Goal: Task Accomplishment & Management: Complete application form

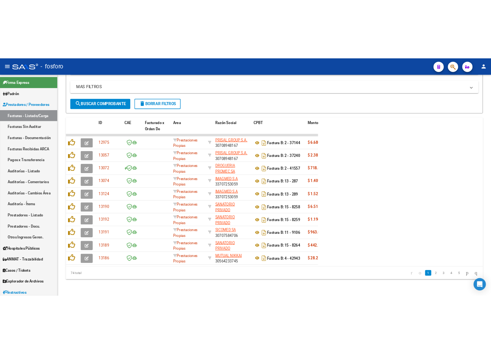
scroll to position [309, 0]
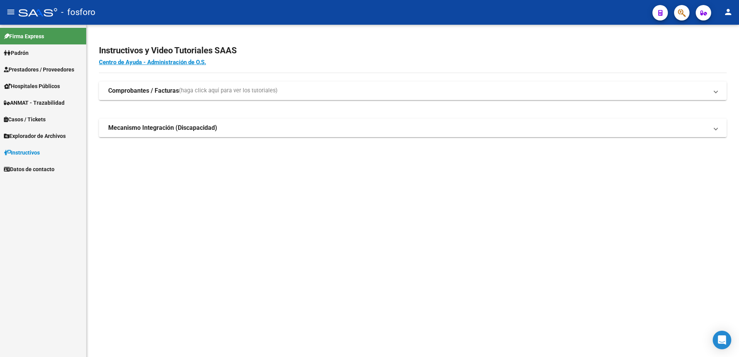
click at [34, 70] on span "Prestadores / Proveedores" at bounding box center [39, 69] width 70 height 9
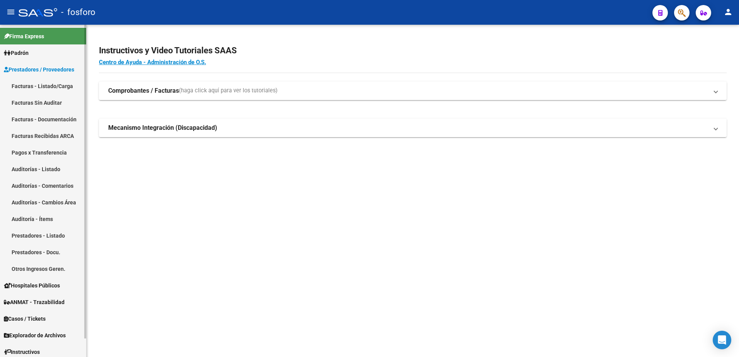
click at [40, 84] on link "Facturas - Listado/Carga" at bounding box center [43, 86] width 86 height 17
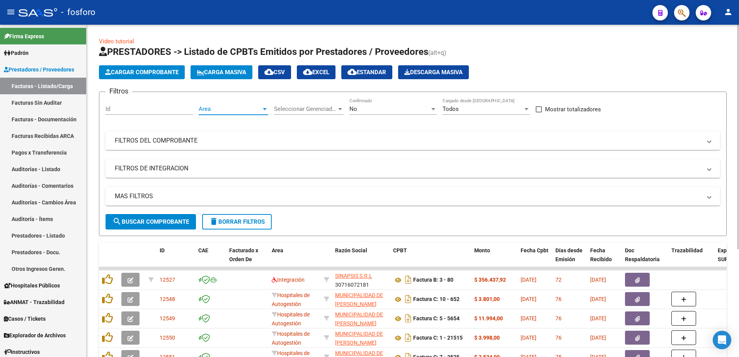
click at [263, 108] on div at bounding box center [265, 109] width 4 height 2
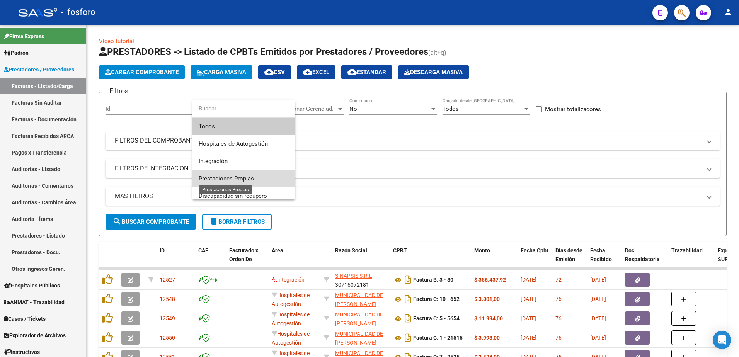
click at [209, 179] on span "Prestaciones Propias" at bounding box center [226, 178] width 55 height 7
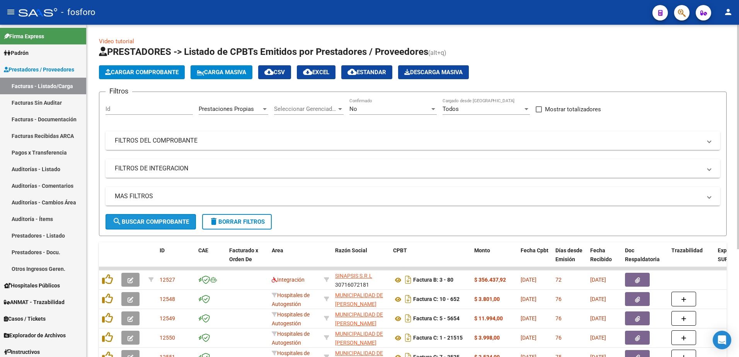
click at [136, 223] on span "search Buscar Comprobante" at bounding box center [150, 221] width 77 height 7
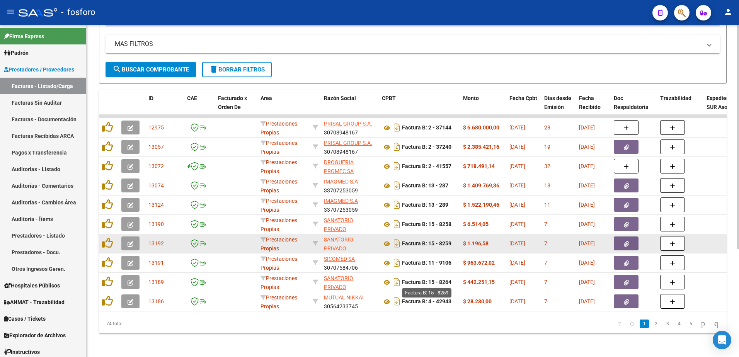
scroll to position [155, 0]
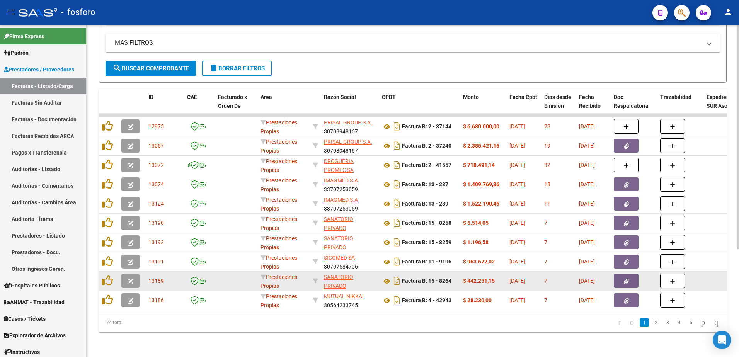
click at [129, 279] on icon "button" at bounding box center [131, 282] width 6 height 6
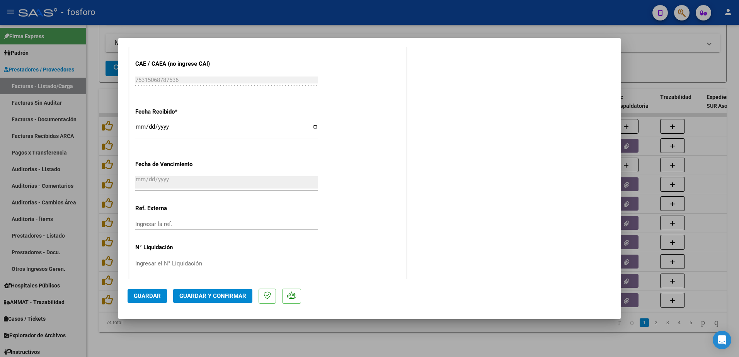
scroll to position [401, 0]
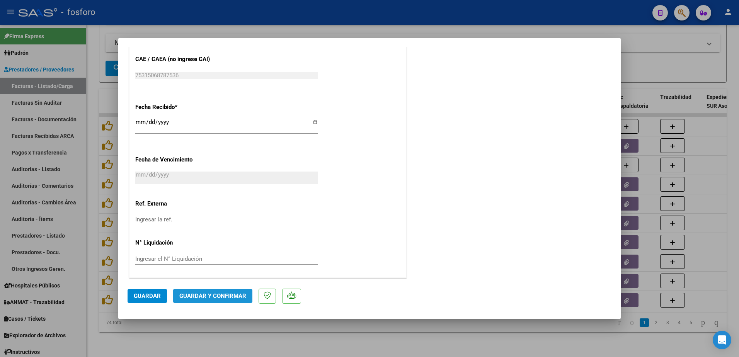
click at [198, 294] on span "Guardar y Confirmar" at bounding box center [212, 296] width 67 height 7
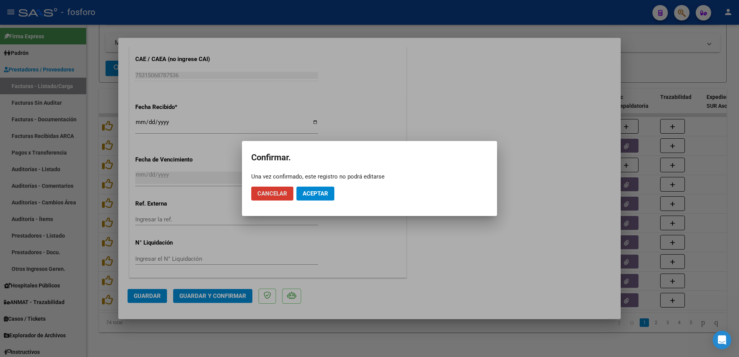
click at [318, 195] on span "Aceptar" at bounding box center [316, 193] width 26 height 7
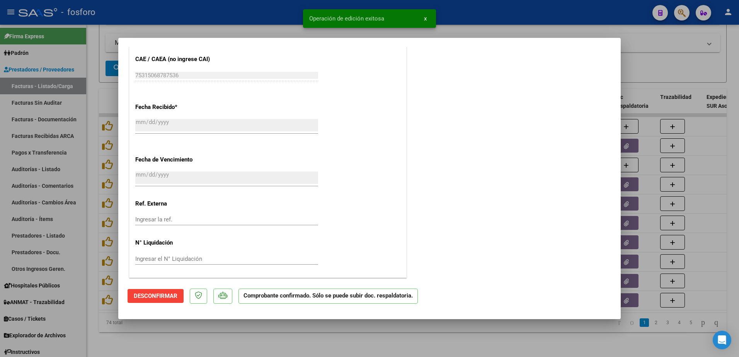
click at [31, 101] on div at bounding box center [369, 178] width 739 height 357
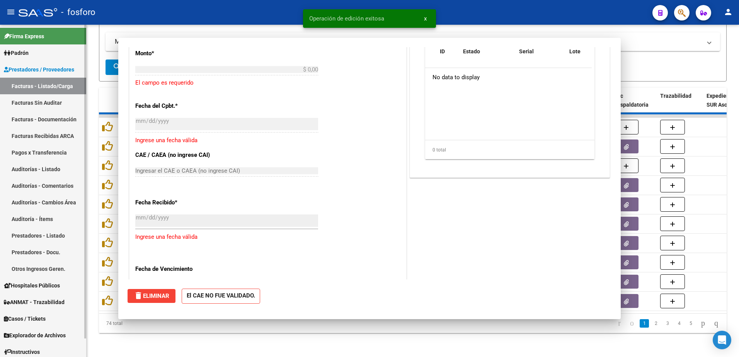
scroll to position [0, 0]
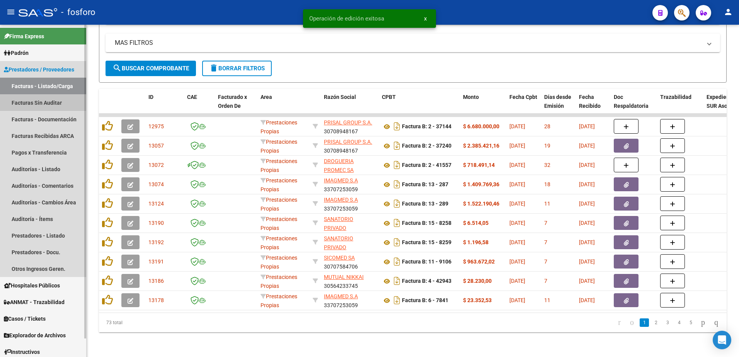
click at [40, 101] on link "Facturas Sin Auditar" at bounding box center [43, 102] width 86 height 17
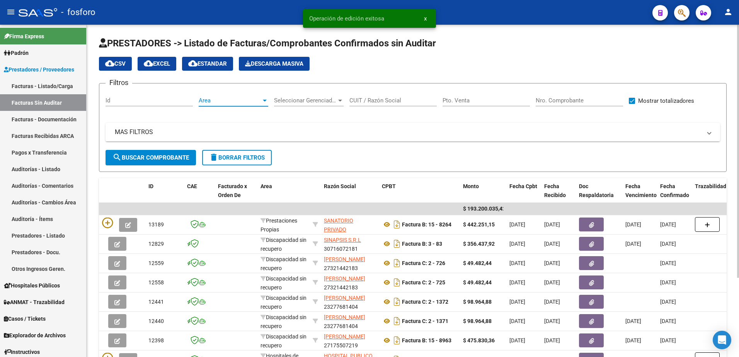
click at [264, 101] on div at bounding box center [265, 101] width 4 height 2
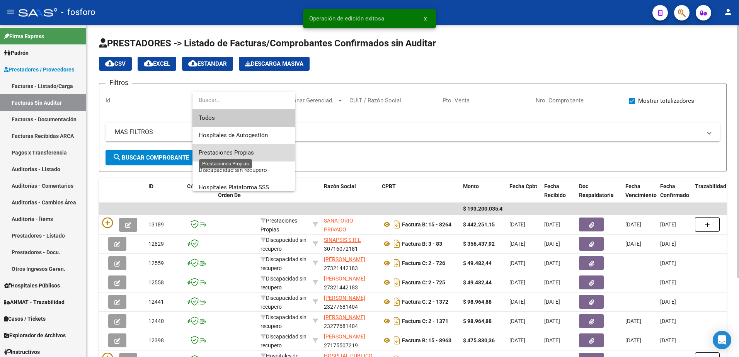
drag, startPoint x: 226, startPoint y: 154, endPoint x: 221, endPoint y: 153, distance: 5.9
click at [223, 153] on span "Prestaciones Propias" at bounding box center [226, 152] width 55 height 7
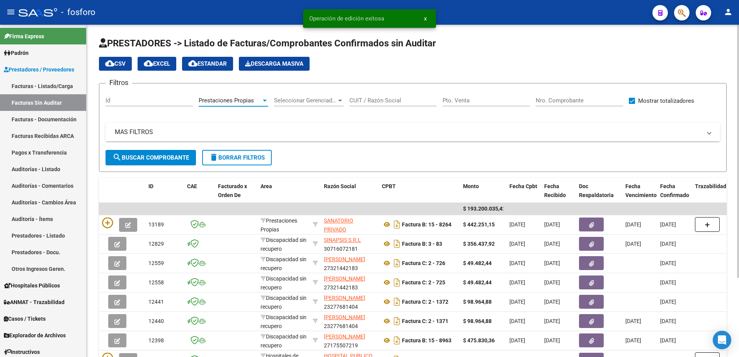
drag, startPoint x: 221, startPoint y: 153, endPoint x: 159, endPoint y: 156, distance: 61.5
click at [159, 156] on span "search Buscar Comprobante" at bounding box center [150, 157] width 77 height 7
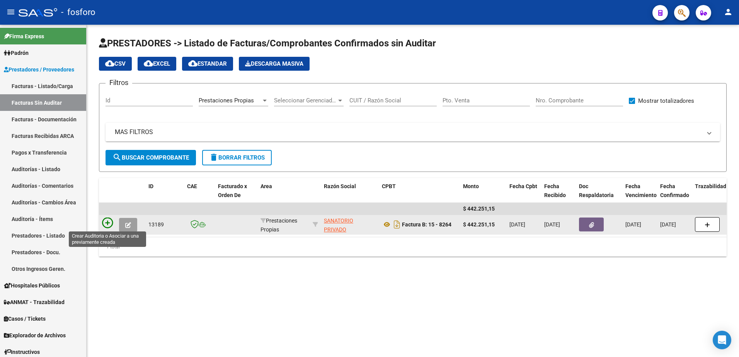
click at [107, 221] on icon at bounding box center [107, 223] width 11 height 11
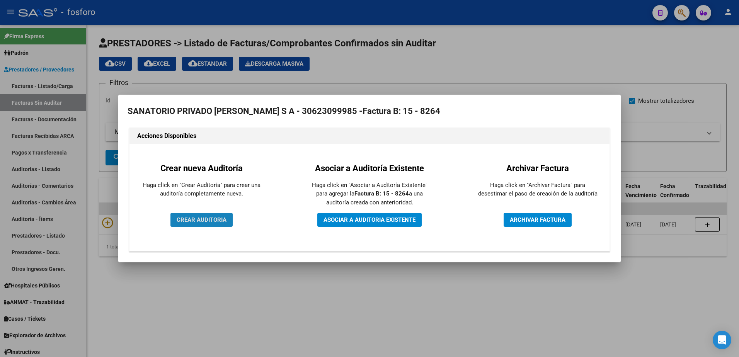
click at [183, 220] on span "CREAR AUDITORIA" at bounding box center [202, 219] width 50 height 7
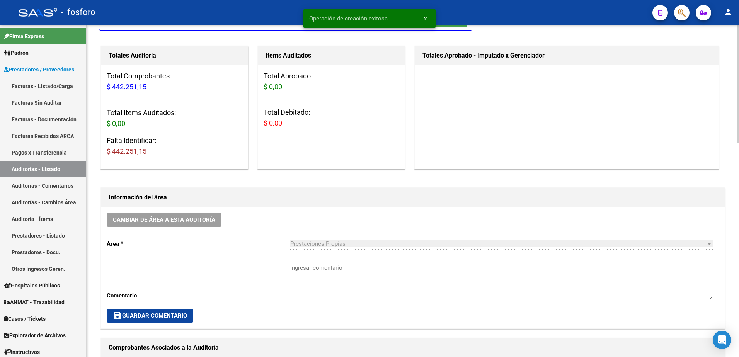
scroll to position [77, 0]
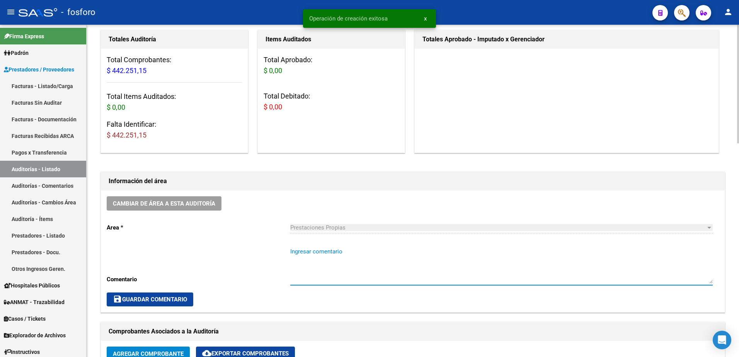
click at [307, 257] on textarea "Ingresar comentario" at bounding box center [501, 265] width 422 height 36
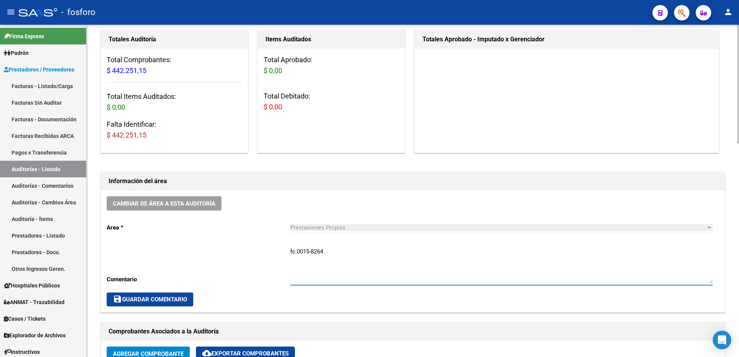
type textarea "fc.0015-8264"
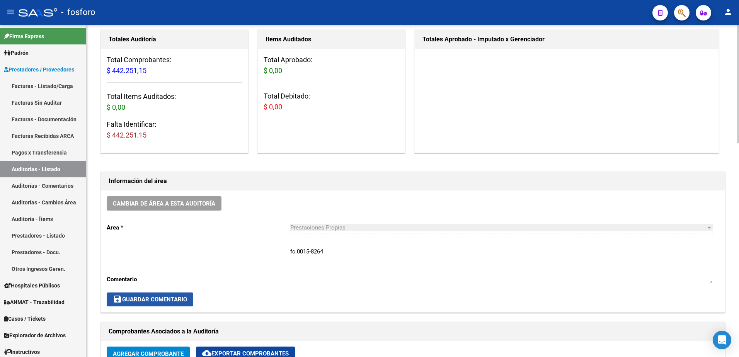
click at [168, 299] on span "save Guardar Comentario" at bounding box center [150, 299] width 74 height 7
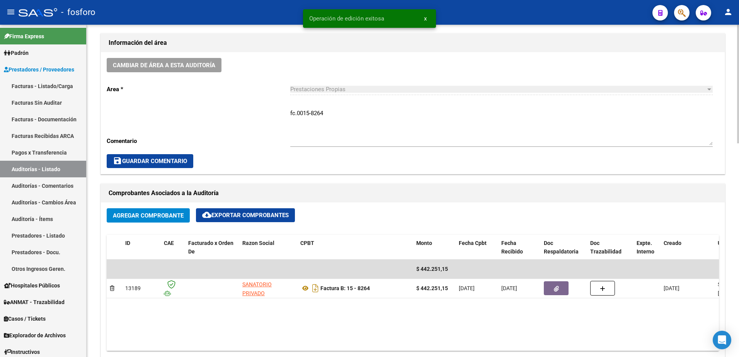
scroll to position [309, 0]
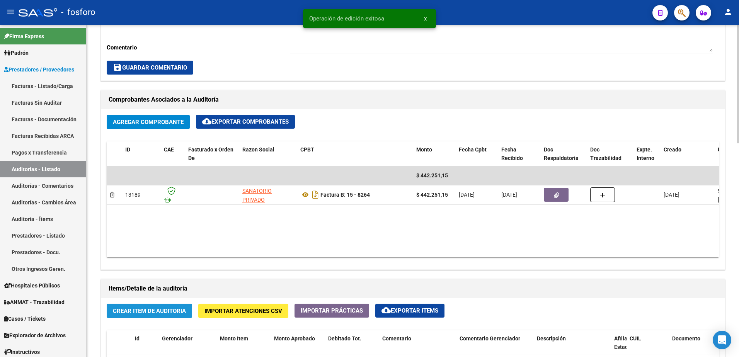
click at [172, 313] on span "Crear Item de Auditoria" at bounding box center [149, 311] width 73 height 7
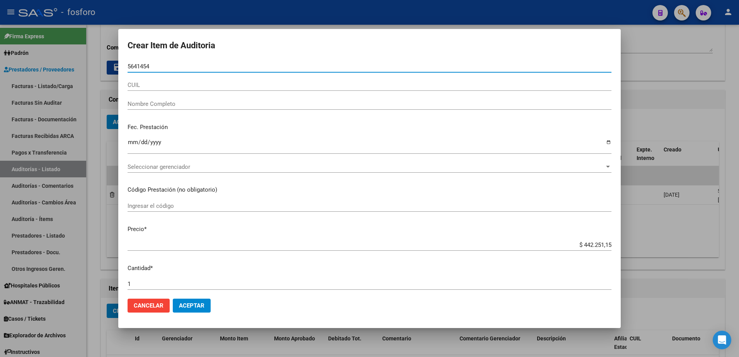
type input "56414547"
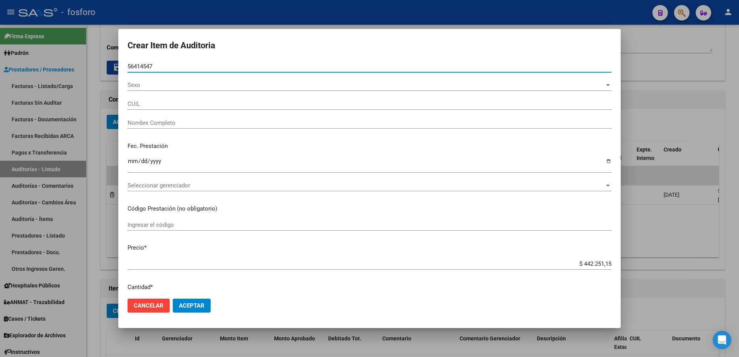
type input "20564145476"
type input "BERNARDI PATRICIO CIRO -"
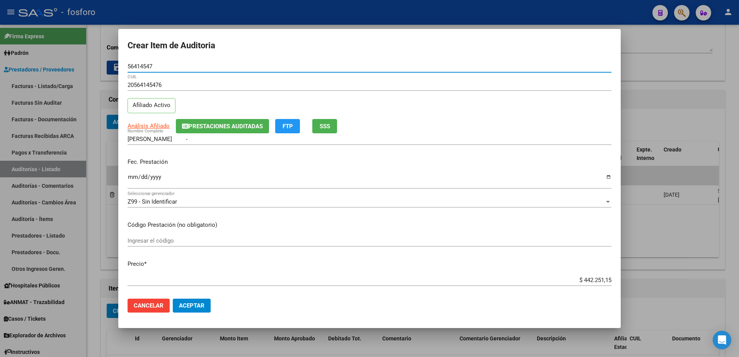
type input "56414547"
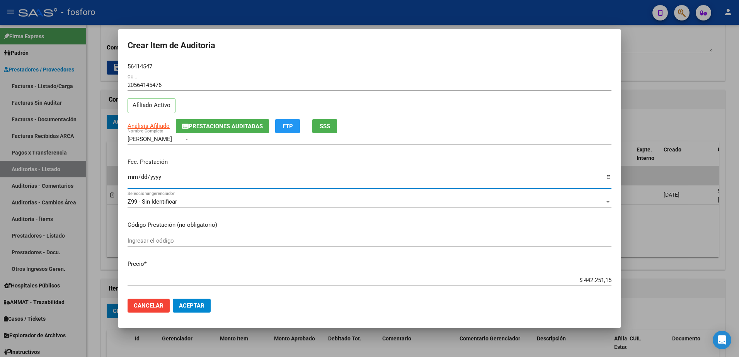
click at [133, 178] on input "Ingresar la fecha" at bounding box center [370, 180] width 484 height 12
type input "2025-06-23"
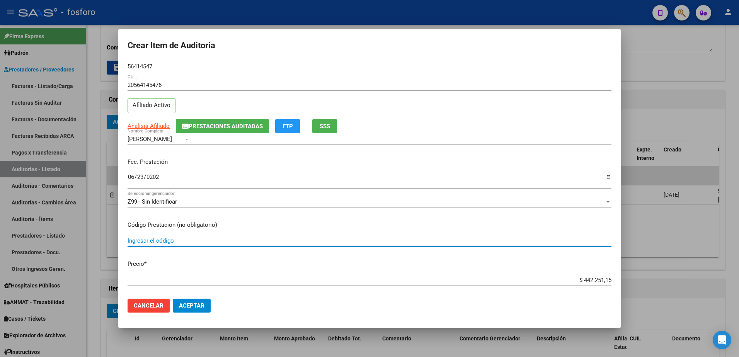
click at [134, 239] on input "Ingresar el código" at bounding box center [370, 240] width 484 height 7
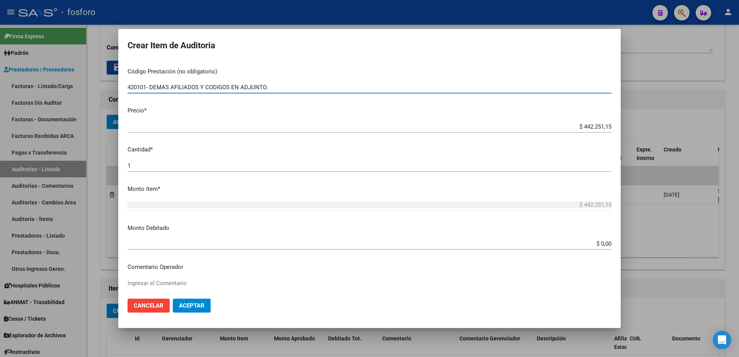
scroll to position [155, 0]
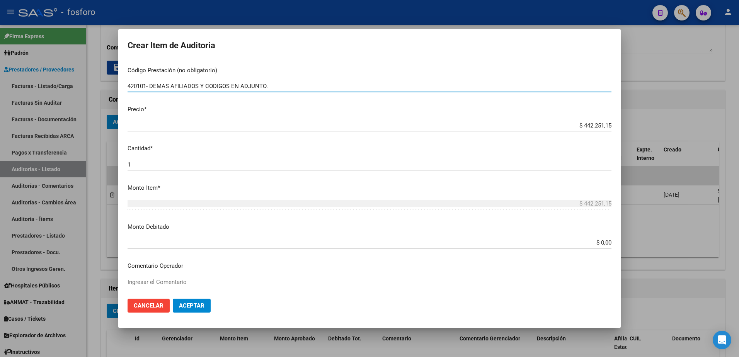
type input "420101- DEMAS AFILIADOS Y CODIGOS EN ADJUNTO."
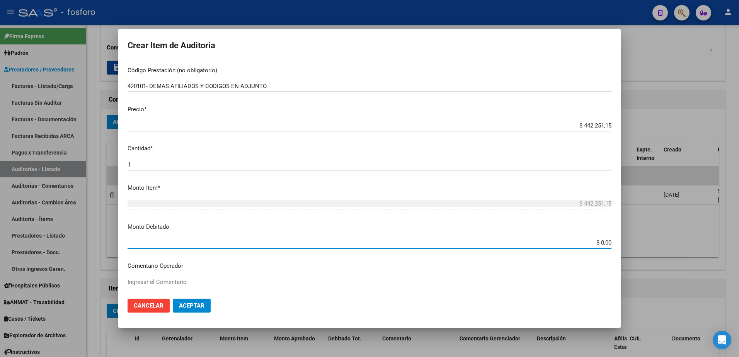
click at [597, 242] on input "$ 0,00" at bounding box center [370, 242] width 484 height 7
type input "$ 46.000,00"
click at [222, 276] on div "Ingresar el Comentario" at bounding box center [370, 295] width 484 height 39
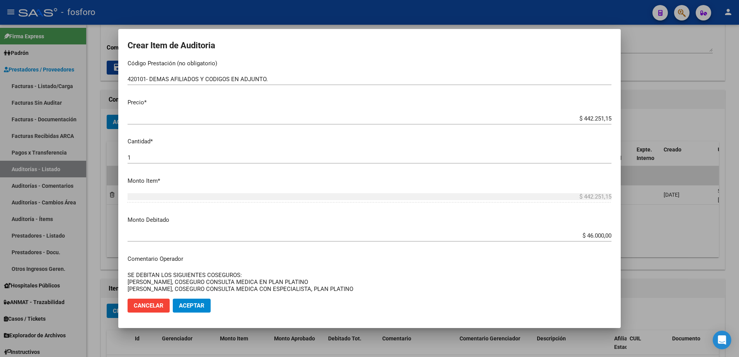
scroll to position [168, 0]
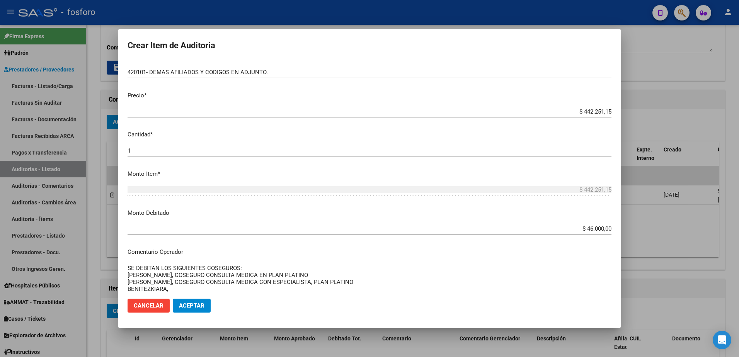
click at [149, 289] on textarea "SE DEBITAN LOS SIGUIENTES COSEGUROS: BERNARDI PATRICIO, COSEGURO CONSULTA MEDIC…" at bounding box center [370, 282] width 484 height 36
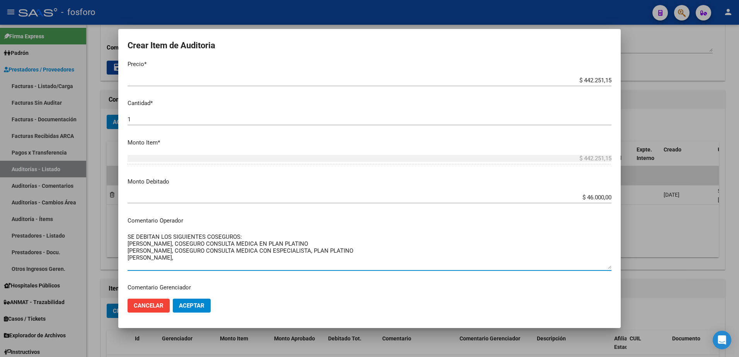
scroll to position [201, 0]
drag, startPoint x: 168, startPoint y: 282, endPoint x: 346, endPoint y: 248, distance: 181.4
click at [346, 248] on textarea "SE DEBITAN LOS SIGUIENTES COSEGUROS: BERNARDI PATRICIO, COSEGURO CONSULTA MEDIC…" at bounding box center [370, 249] width 484 height 36
click at [327, 250] on textarea "SE DEBITAN LOS SIGUIENTES COSEGUROS: BERNARDI PATRICIO, COSEGURO CONSULTA MEDIC…" at bounding box center [370, 249] width 484 height 36
drag, startPoint x: 168, startPoint y: 248, endPoint x: 306, endPoint y: 246, distance: 137.6
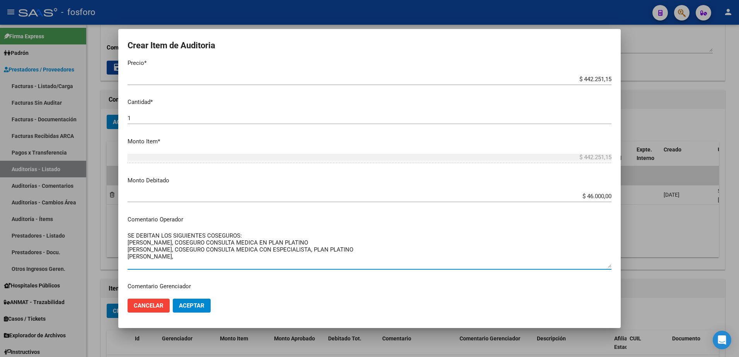
click at [306, 246] on textarea "SE DEBITAN LOS SIGUIENTES COSEGUROS: BERNARDI PATRICIO, COSEGURO CONSULTA MEDIC…" at bounding box center [370, 249] width 484 height 36
drag, startPoint x: 387, startPoint y: 250, endPoint x: 368, endPoint y: 259, distance: 21.8
click at [386, 252] on textarea "SE DEBITAN LOS SIGUIENTES COSEGUROS: BERNARDI PATRICIO, COSEGURO CONSULTA MEDIC…" at bounding box center [370, 249] width 484 height 36
drag, startPoint x: 350, startPoint y: 253, endPoint x: 220, endPoint y: 256, distance: 129.5
click at [220, 256] on textarea "SE DEBITAN LOS SIGUIENTES COSEGUROS: BERNARDI PATRICIO, COSEGURO CONSULTA MEDIC…" at bounding box center [370, 249] width 484 height 36
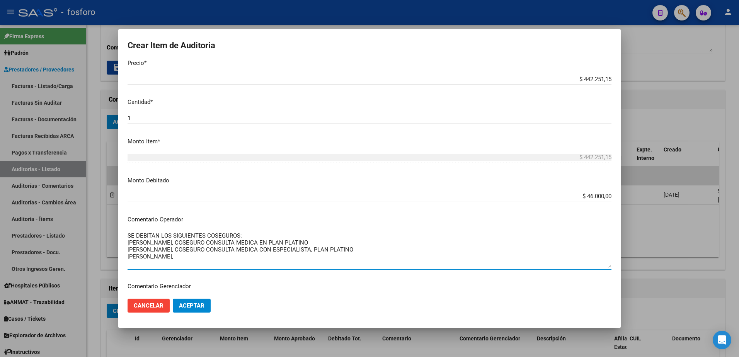
drag, startPoint x: 167, startPoint y: 251, endPoint x: 348, endPoint y: 247, distance: 180.5
click at [348, 247] on textarea "SE DEBITAN LOS SIGUIENTES COSEGUROS: BERNARDI PATRICIO, COSEGURO CONSULTA MEDIC…" at bounding box center [370, 249] width 484 height 36
click at [335, 251] on textarea "SE DEBITAN LOS SIGUIENTES COSEGUROS: BERNARDI PATRICIO, COSEGURO CONSULTA MEDIC…" at bounding box center [370, 249] width 484 height 36
drag, startPoint x: 169, startPoint y: 250, endPoint x: 353, endPoint y: 251, distance: 183.6
click at [353, 251] on textarea "SE DEBITAN LOS SIGUIENTES COSEGUROS: BERNARDI PATRICIO, COSEGURO CONSULTA MEDIC…" at bounding box center [370, 249] width 484 height 36
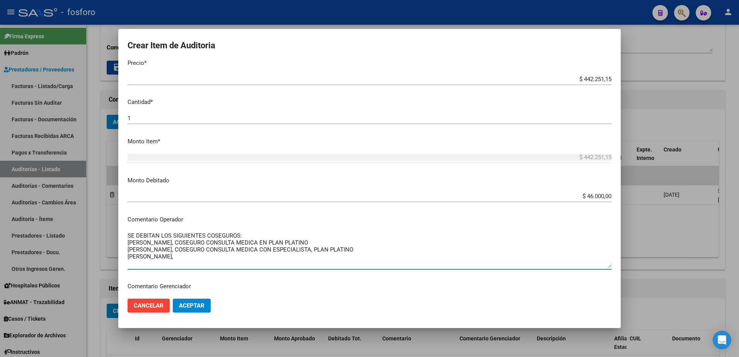
click at [181, 257] on textarea "SE DEBITAN LOS SIGUIENTES COSEGUROS: BERNARDI PATRICIO, COSEGURO CONSULTA MEDIC…" at bounding box center [370, 249] width 484 height 36
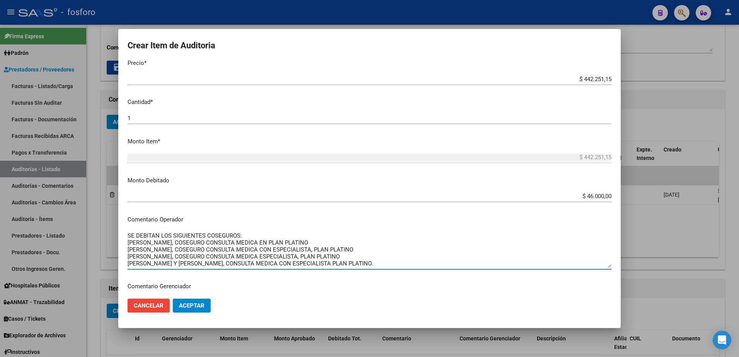
scroll to position [6, 0]
click at [324, 236] on textarea "SE DEBITAN LOS SIGUIENTES COSEGUROS: BERNARDI PATRICIO, COSEGURO CONSULTA MEDIC…" at bounding box center [370, 249] width 484 height 36
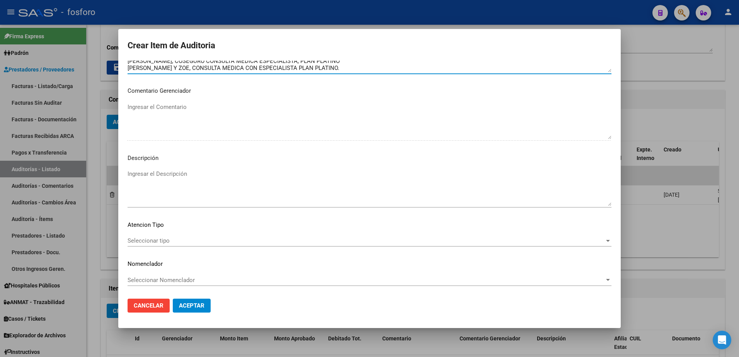
scroll to position [397, 0]
type textarea "SE DEBITAN LOS SIGUIENTES COSEGUROS: BERNARDI PATRICIO, COSEGURO CONSULTA MEDIC…"
click at [131, 235] on div "Seleccionar tipo Seleccionar tipo" at bounding box center [370, 241] width 484 height 12
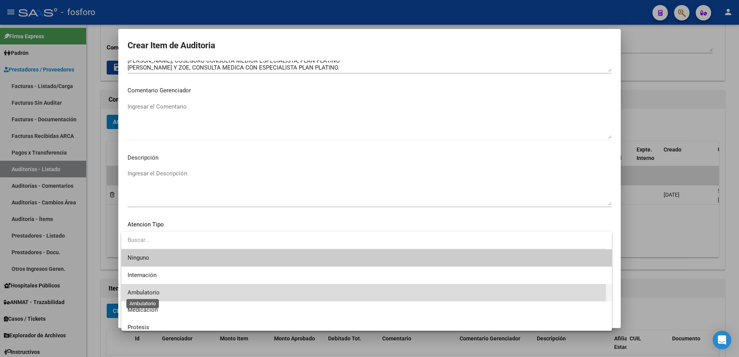
click at [136, 290] on span "Ambulatorio" at bounding box center [144, 292] width 32 height 7
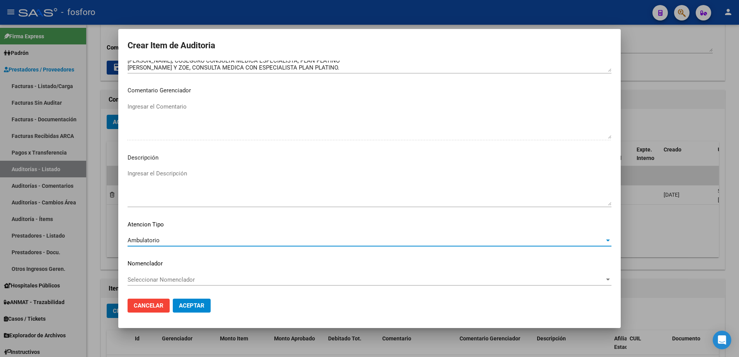
click at [184, 305] on span "Aceptar" at bounding box center [192, 305] width 26 height 7
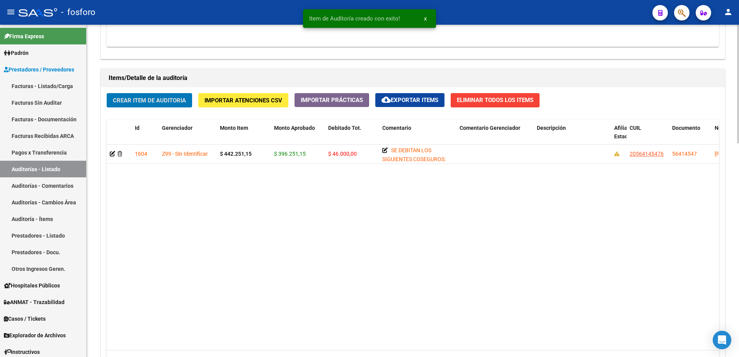
scroll to position [600, 0]
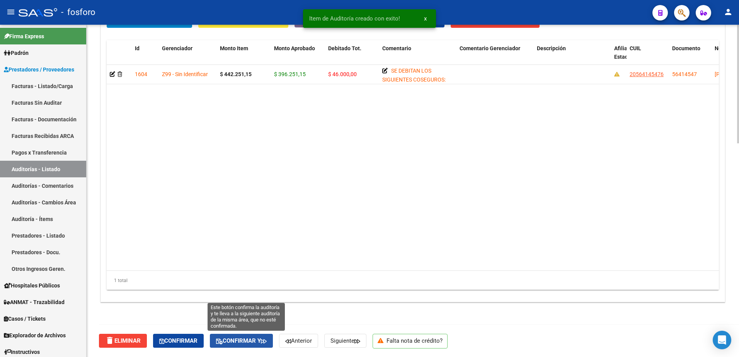
click at [253, 340] on span "Confirmar y" at bounding box center [241, 340] width 51 height 7
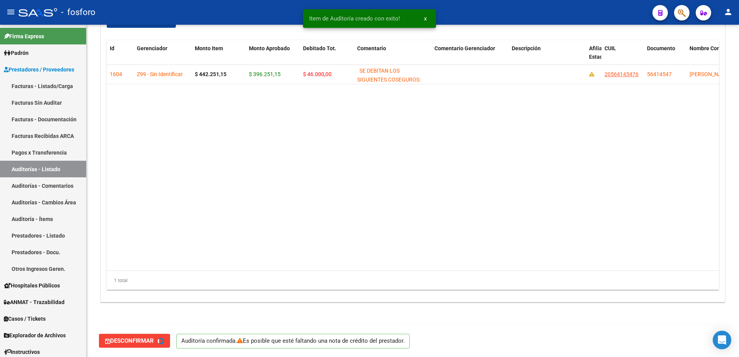
type input "202508"
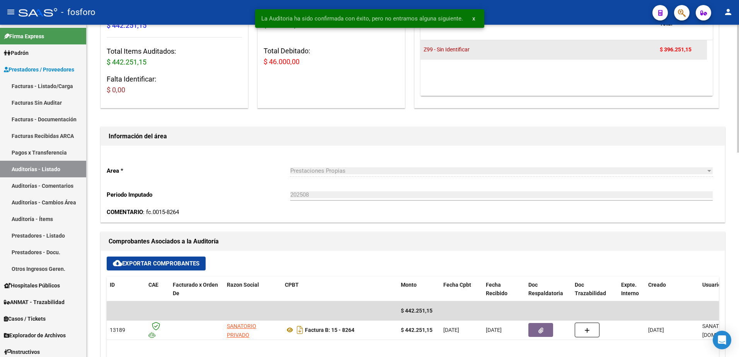
scroll to position [0, 0]
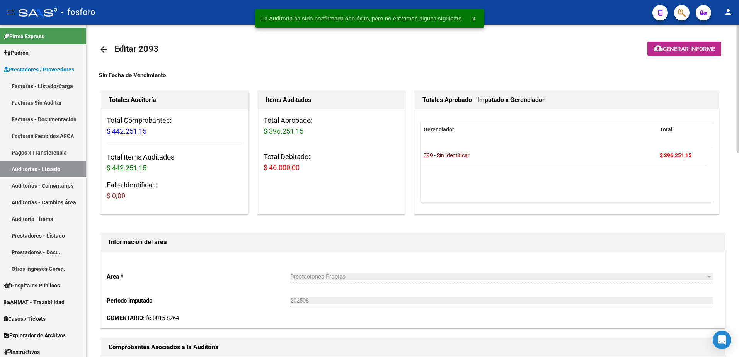
click at [663, 46] on span "Generar informe" at bounding box center [689, 49] width 52 height 7
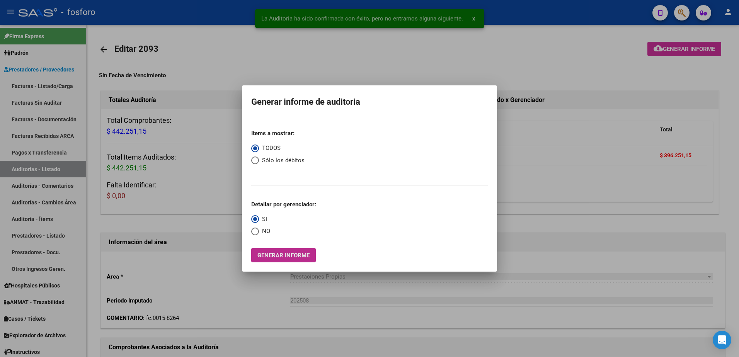
drag, startPoint x: 282, startPoint y: 258, endPoint x: 260, endPoint y: 258, distance: 21.6
click at [260, 258] on span "Generar informe" at bounding box center [283, 255] width 52 height 7
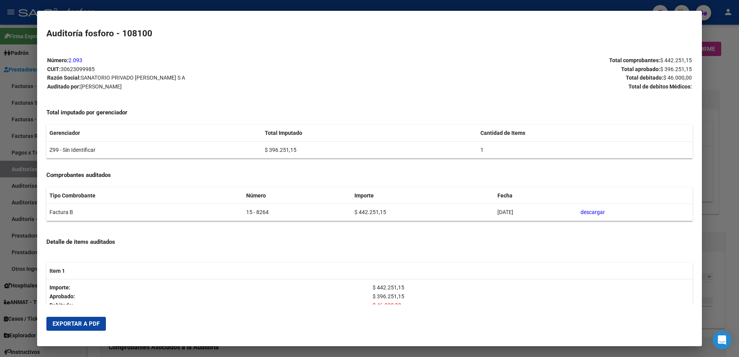
click at [81, 327] on span "Exportar a PDF" at bounding box center [76, 323] width 47 height 7
click at [25, 132] on div at bounding box center [369, 178] width 739 height 357
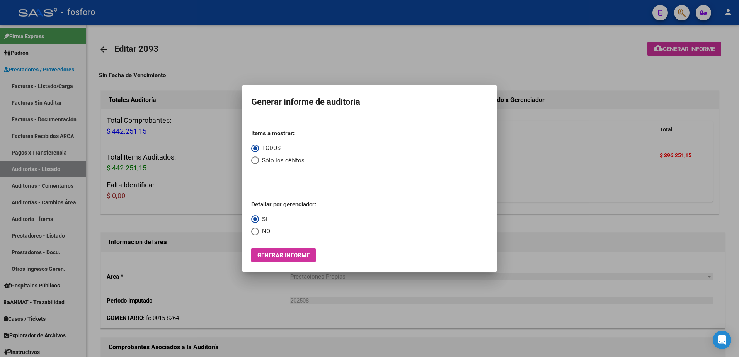
click at [551, 211] on div at bounding box center [369, 178] width 739 height 357
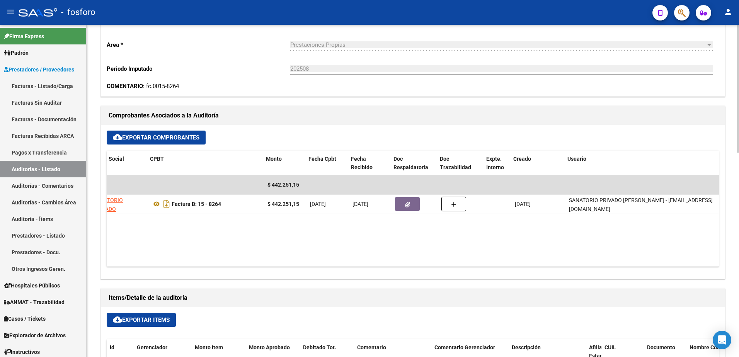
scroll to position [0, 135]
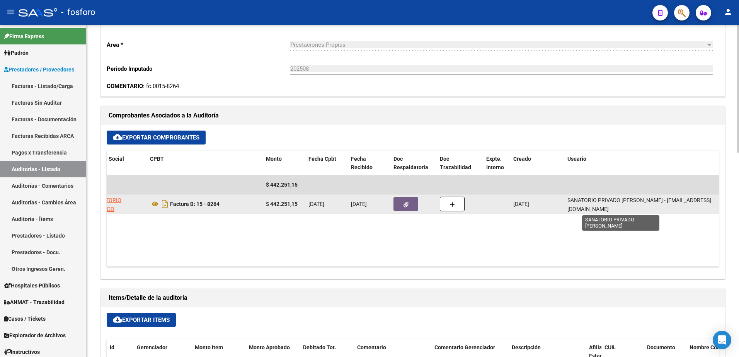
click at [616, 208] on span "SANATORIO PRIVADO FIGUEROA PAREDES - facturacion.ic@figueroaparedes.com.ar" at bounding box center [639, 204] width 144 height 15
drag, startPoint x: 580, startPoint y: 209, endPoint x: 665, endPoint y: 206, distance: 85.5
click at [665, 206] on div "SANATORIO PRIVADO FIGUEROA PAREDES - facturacion.ic@figueroaparedes.com.ar" at bounding box center [641, 204] width 148 height 16
copy span "[EMAIL_ADDRESS][DOMAIN_NAME]"
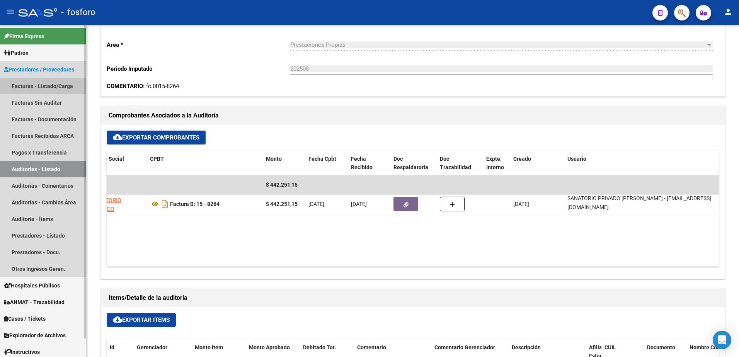
drag, startPoint x: 32, startPoint y: 85, endPoint x: 35, endPoint y: 81, distance: 4.8
click at [34, 84] on link "Facturas - Listado/Carga" at bounding box center [43, 86] width 86 height 17
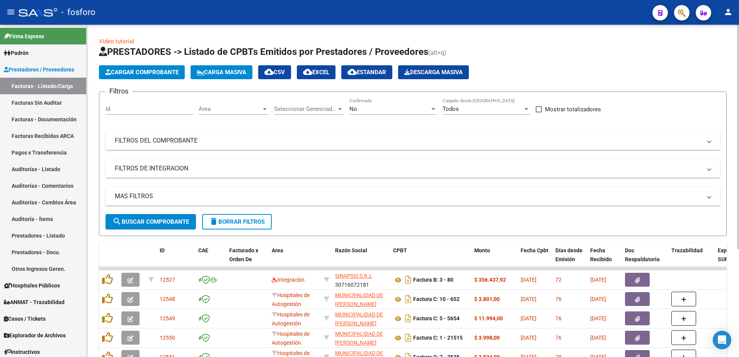
click at [265, 109] on div at bounding box center [265, 109] width 4 height 2
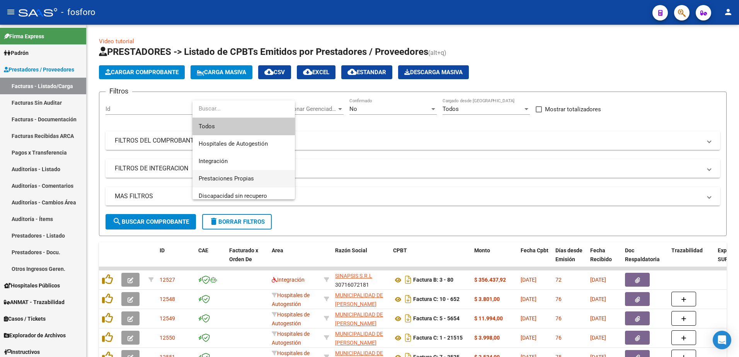
click at [236, 173] on span "Prestaciones Propias" at bounding box center [244, 178] width 90 height 17
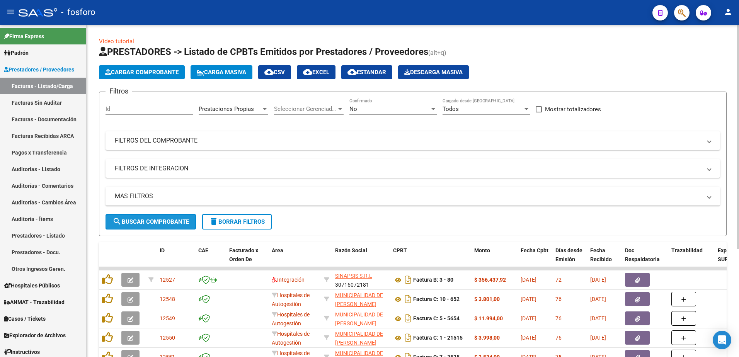
click at [151, 216] on button "search Buscar Comprobante" at bounding box center [150, 221] width 90 height 15
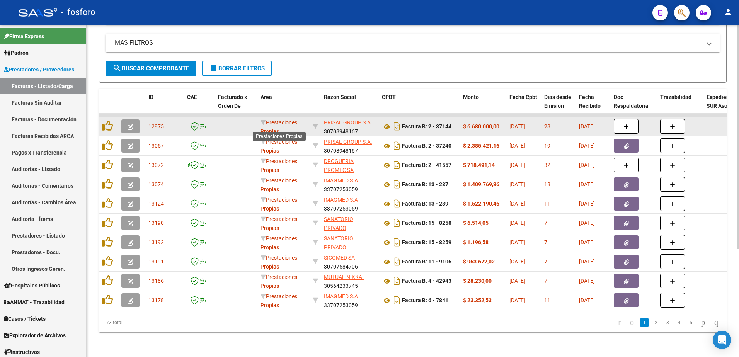
scroll to position [2, 0]
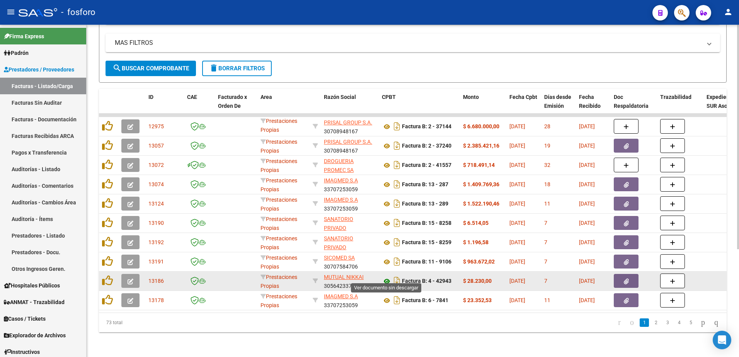
click at [387, 277] on icon at bounding box center [387, 281] width 10 height 9
